Goal: Task Accomplishment & Management: Use online tool/utility

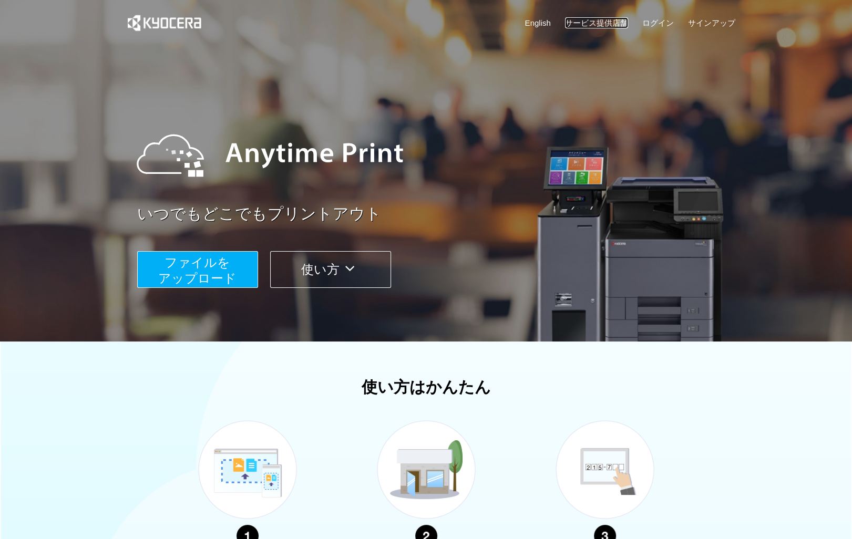
click at [601, 22] on link "サービス提供店舗" at bounding box center [596, 22] width 63 height 11
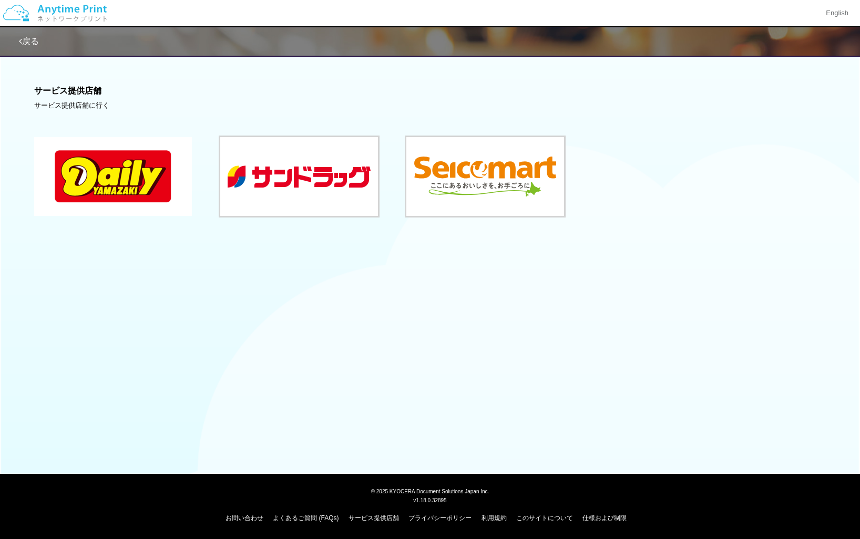
click at [131, 181] on button at bounding box center [113, 176] width 158 height 79
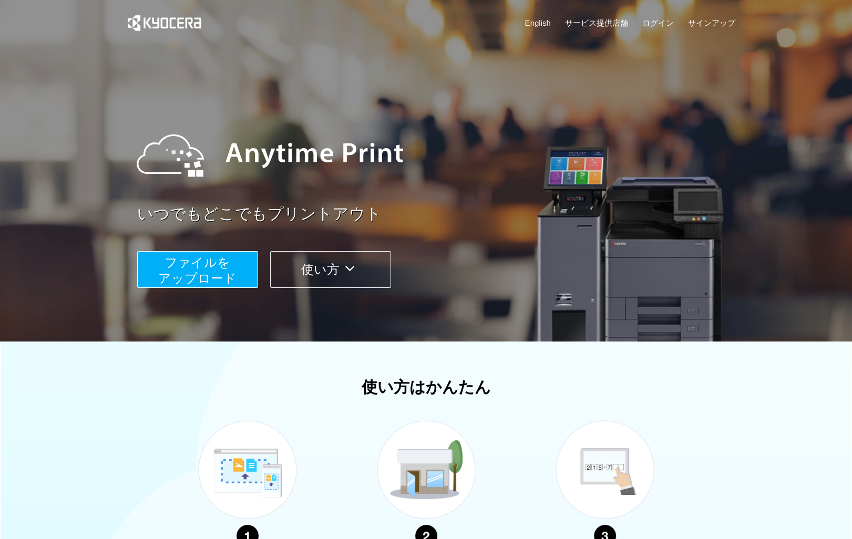
scroll to position [53, 0]
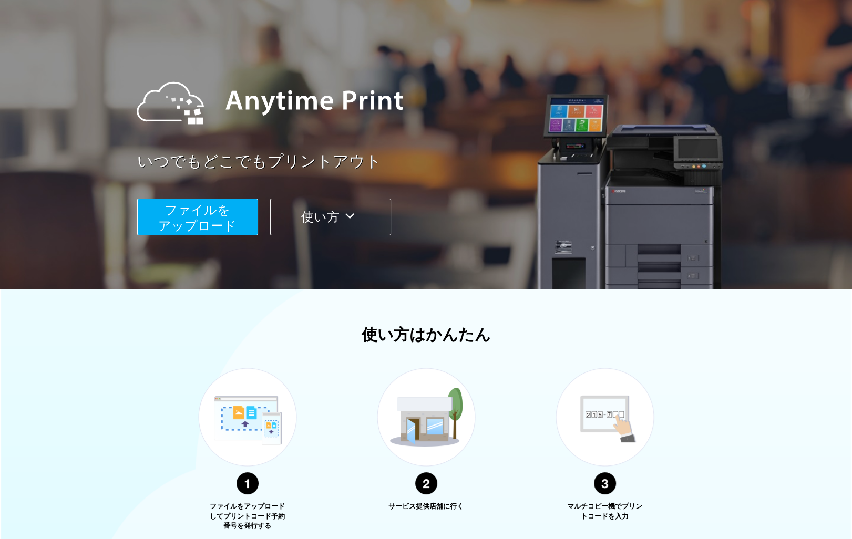
click at [225, 205] on span "ファイルを ​​アップロード" at bounding box center [197, 218] width 78 height 30
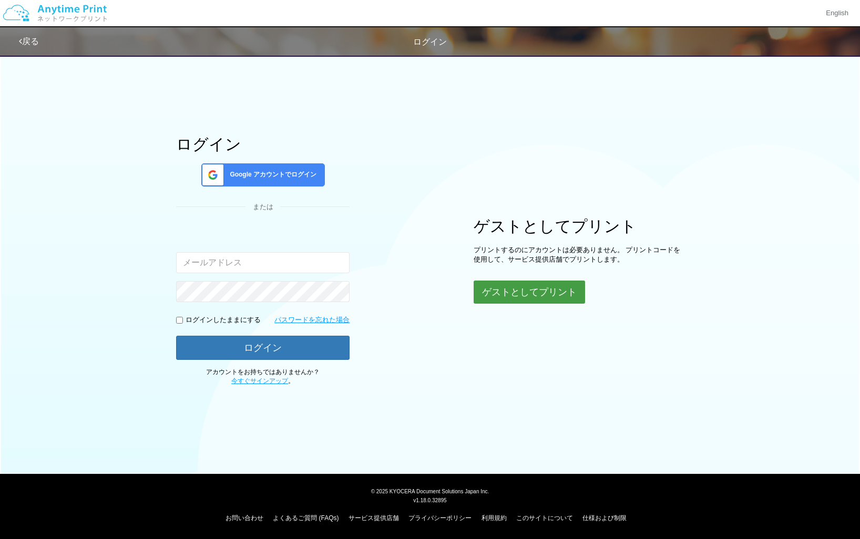
click at [501, 285] on button "ゲストとしてプリント" at bounding box center [528, 292] width 111 height 23
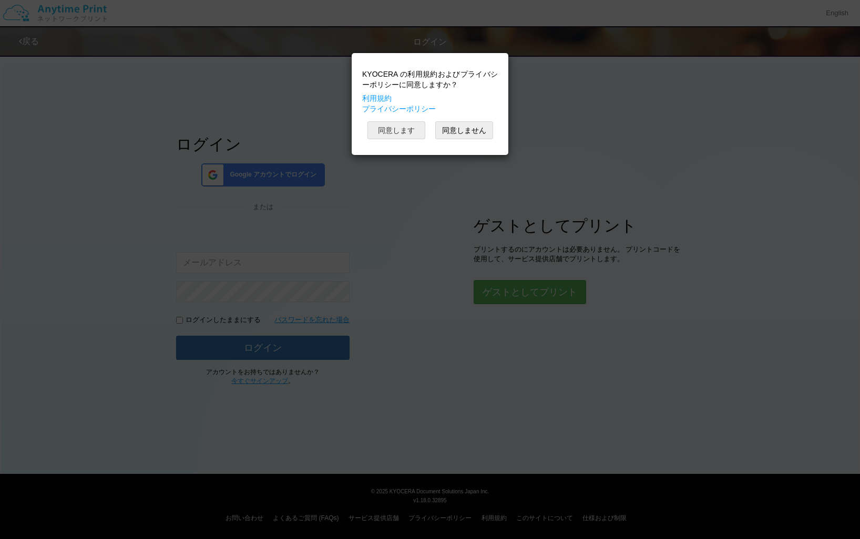
click at [410, 129] on button "同意します" at bounding box center [396, 130] width 58 height 18
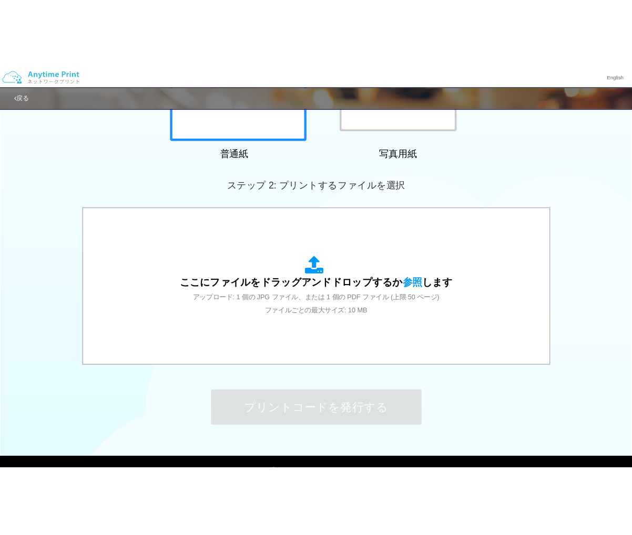
scroll to position [260, 0]
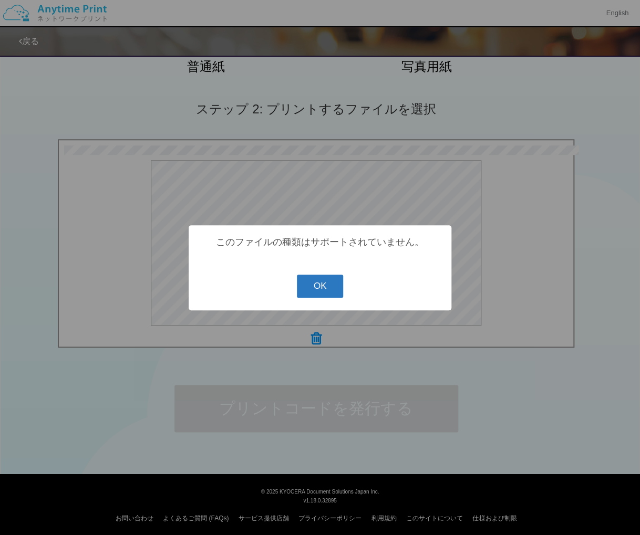
click at [322, 276] on button "OK" at bounding box center [320, 286] width 47 height 23
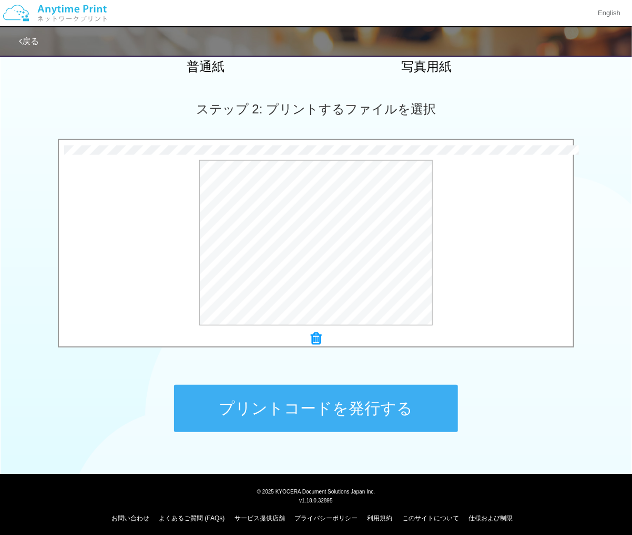
click at [413, 397] on button "プリントコードを発行する" at bounding box center [316, 408] width 284 height 47
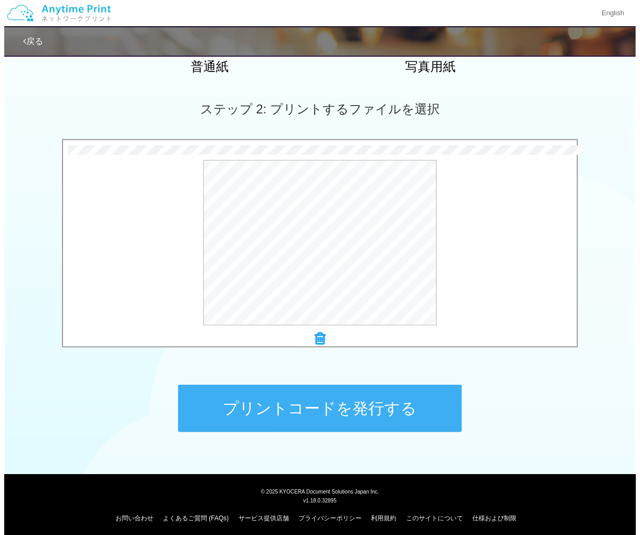
scroll to position [0, 0]
